Goal: Task Accomplishment & Management: Use online tool/utility

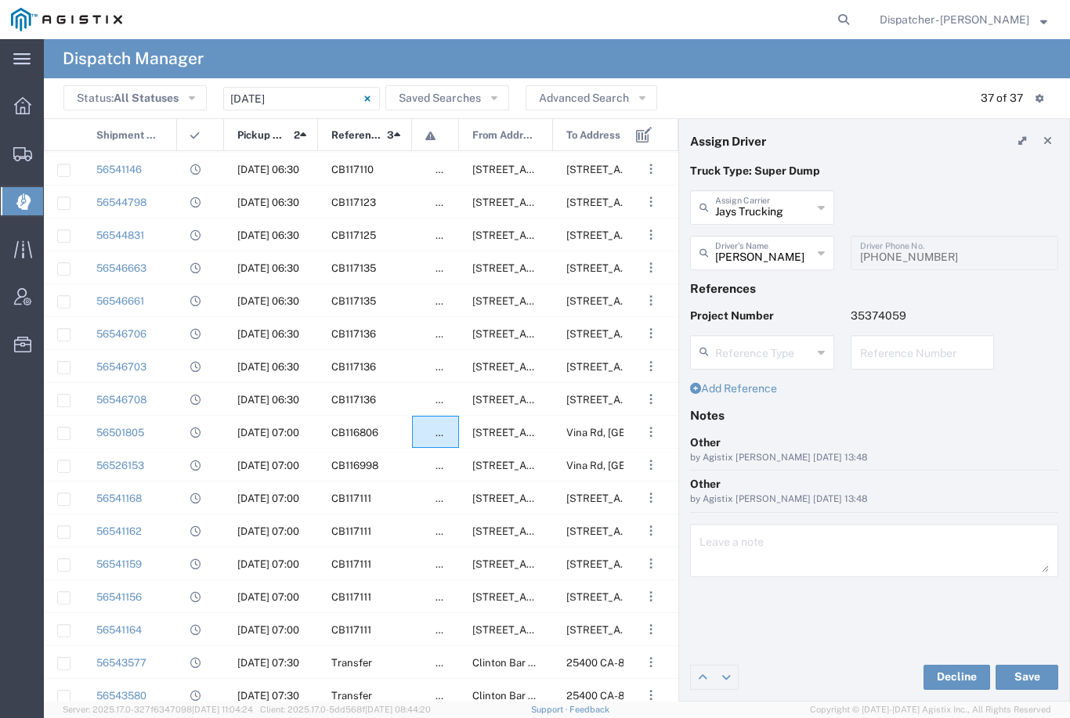
scroll to position [613, 0]
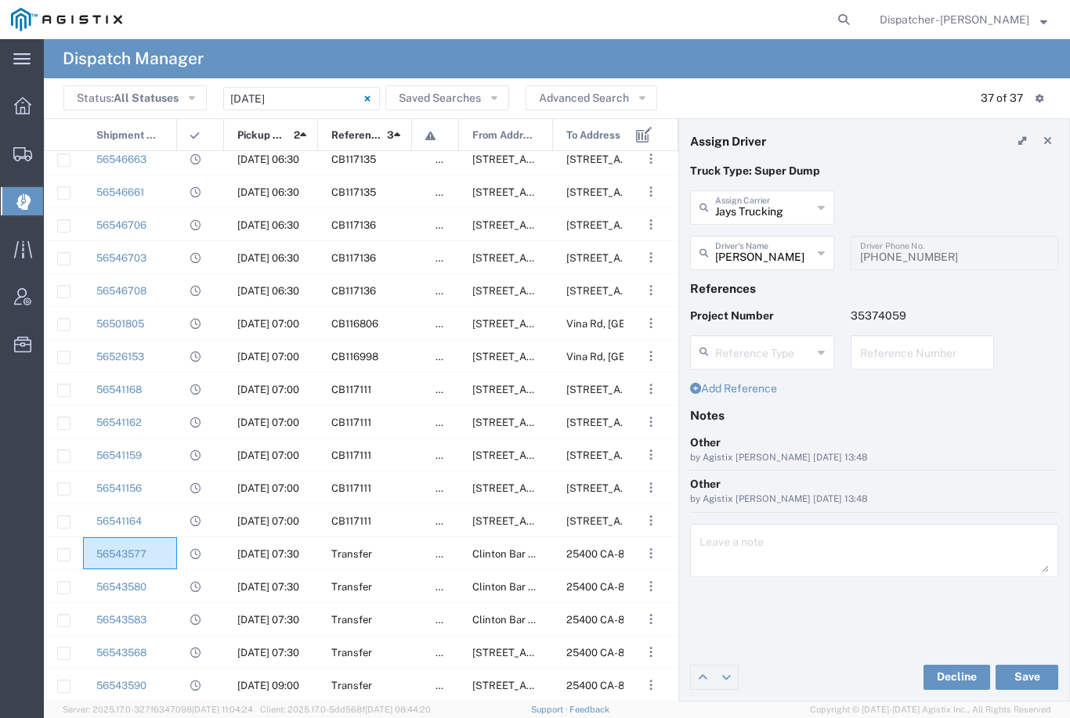
click at [173, 552] on div "56543577" at bounding box center [130, 553] width 94 height 32
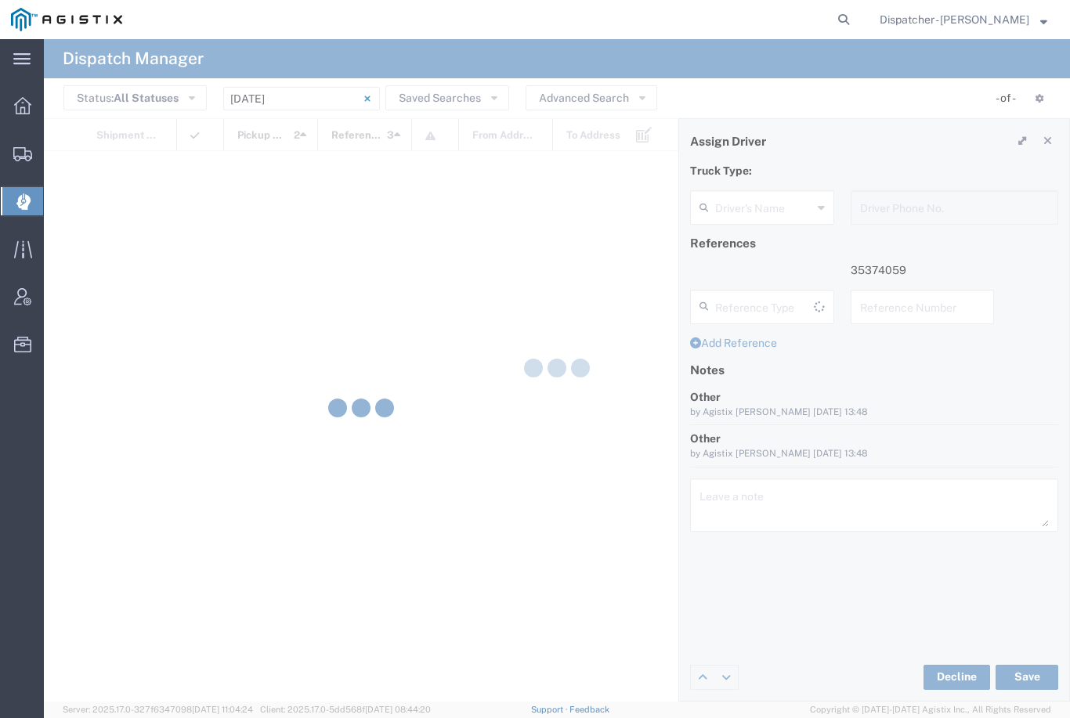
type input "[PERSON_NAME]"
type input "[PHONE_NUMBER]"
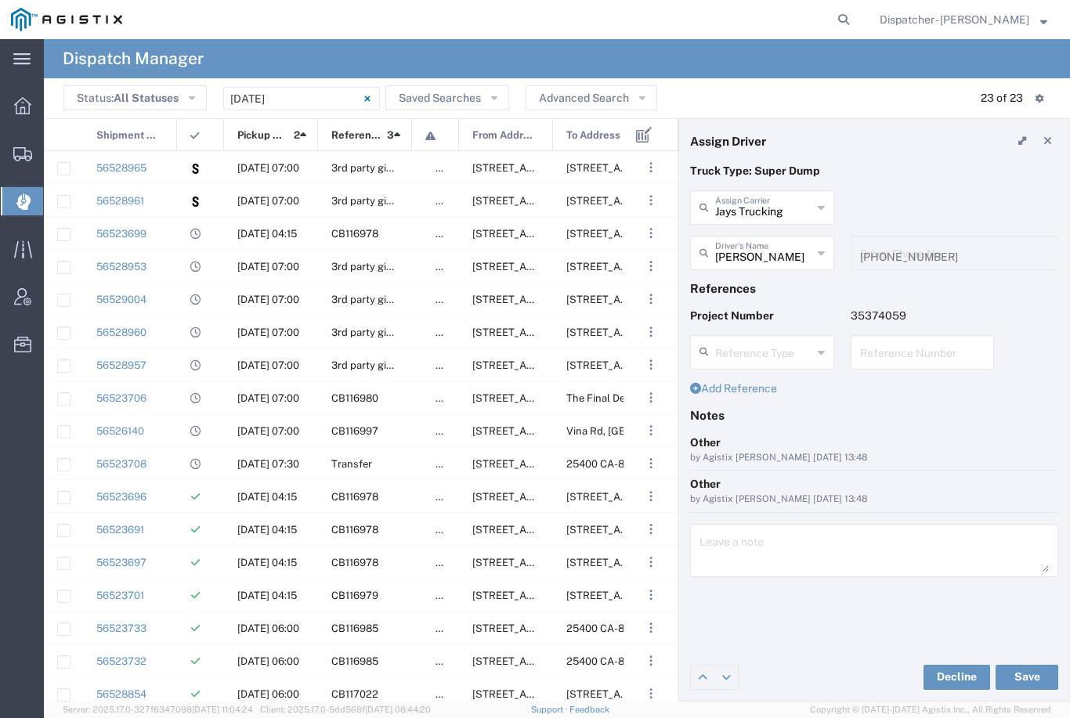
click at [306, 95] on input "08/19/2025 - 08/19/2025" at bounding box center [301, 99] width 157 height 24
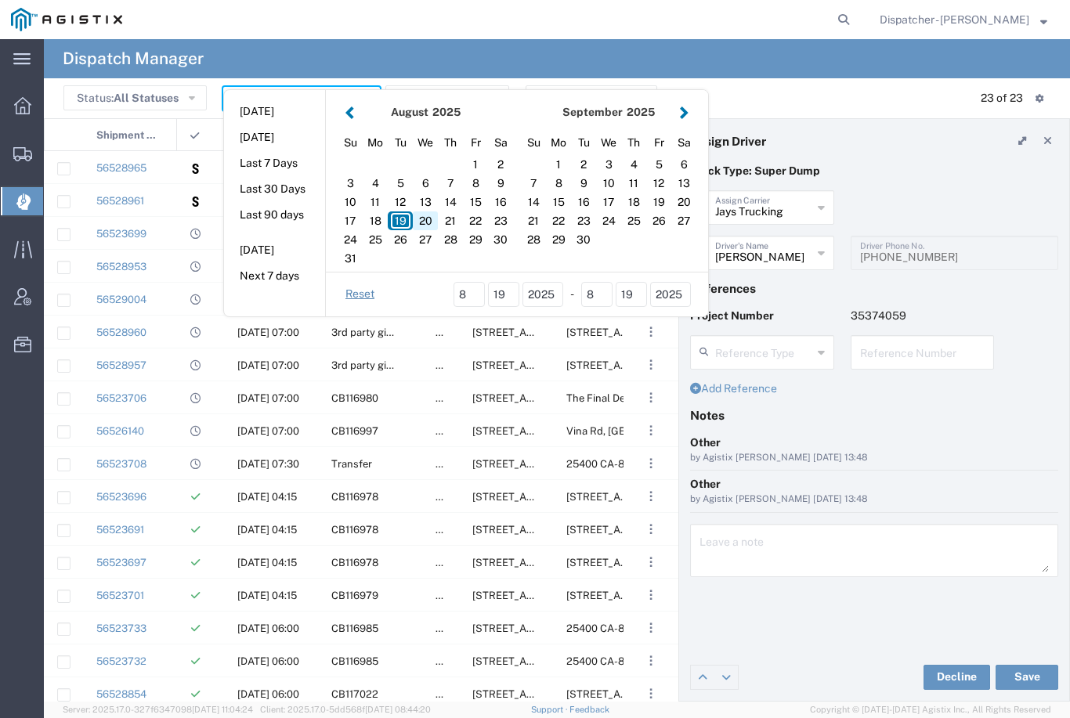
click at [431, 222] on div "20" at bounding box center [425, 221] width 25 height 19
click at [424, 224] on div "20" at bounding box center [425, 221] width 25 height 19
type input "[DATE]"
type input "[DATE] - [DATE]"
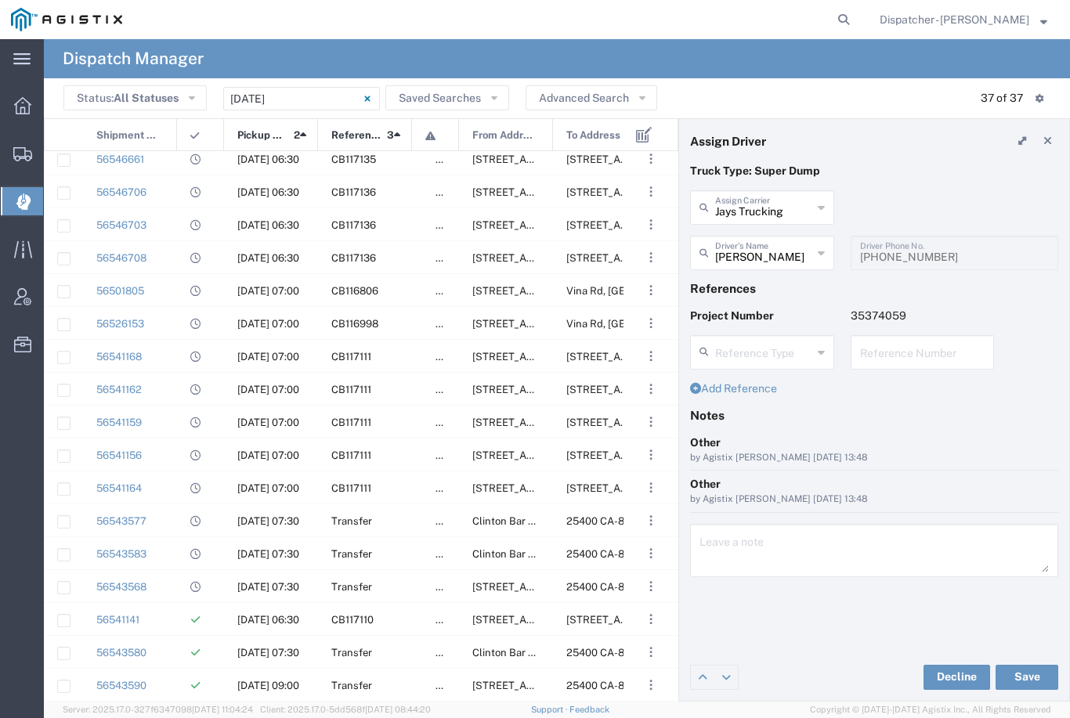
scroll to position [667, 0]
click at [170, 653] on div "56543580" at bounding box center [130, 652] width 94 height 32
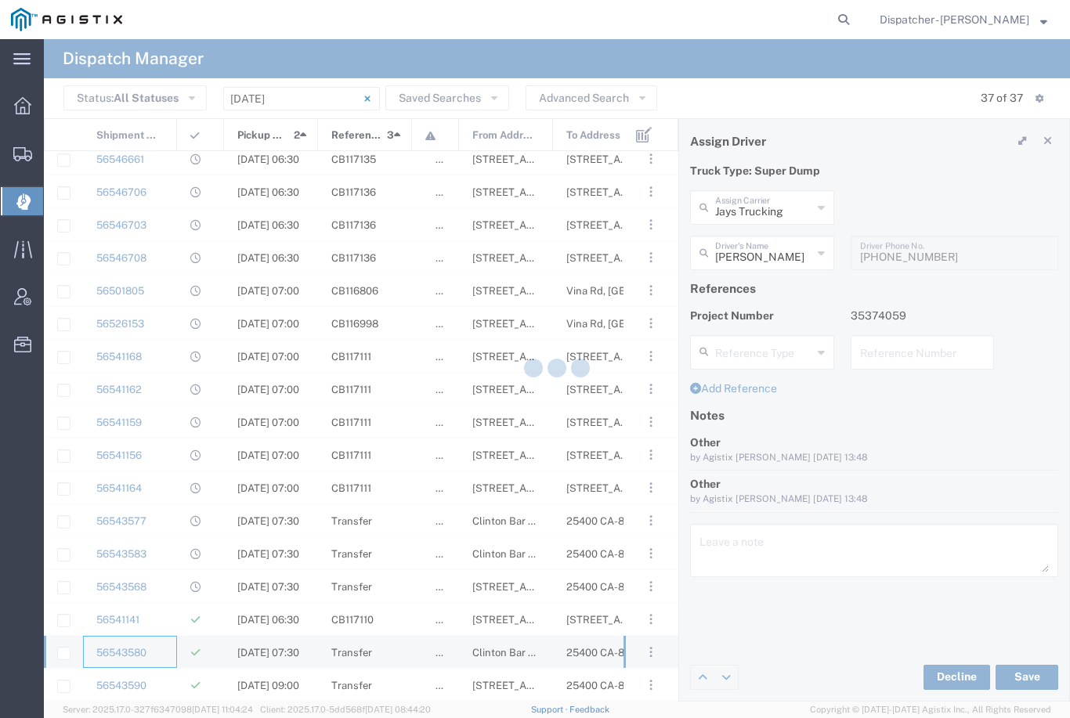
type input "[PERSON_NAME] Construction & Gen Engineering Corp"
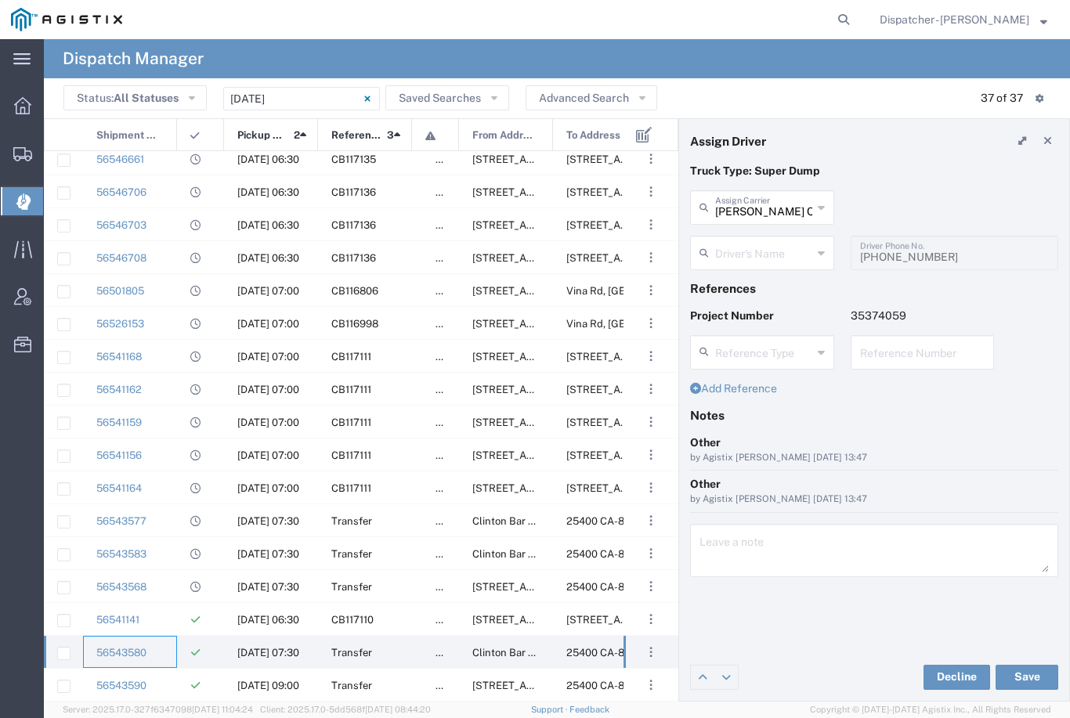
type input "Frank Sloniker"
type input "[PHONE_NUMBER]"
